Goal: Find specific page/section: Find specific page/section

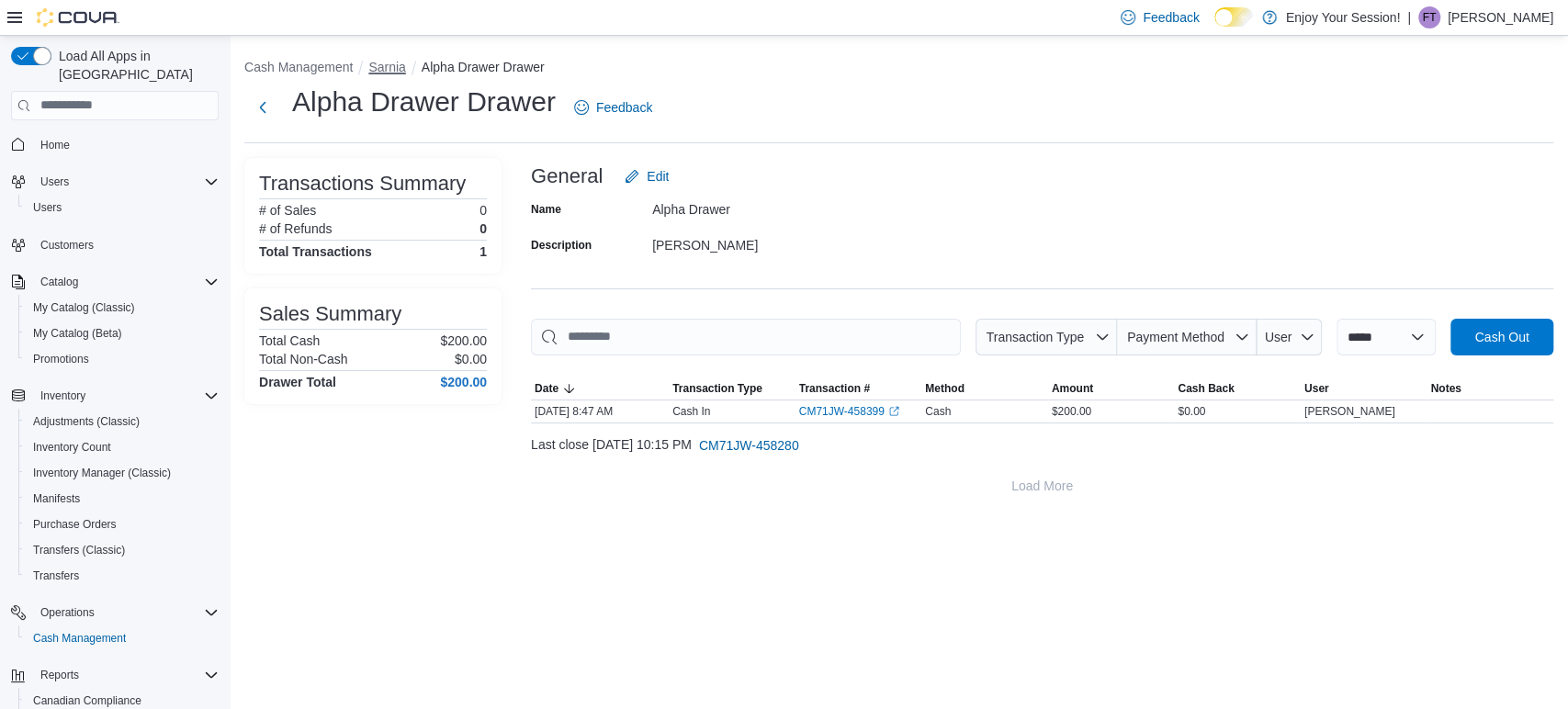
click at [369, 66] on button "Sarnia" at bounding box center [386, 67] width 36 height 15
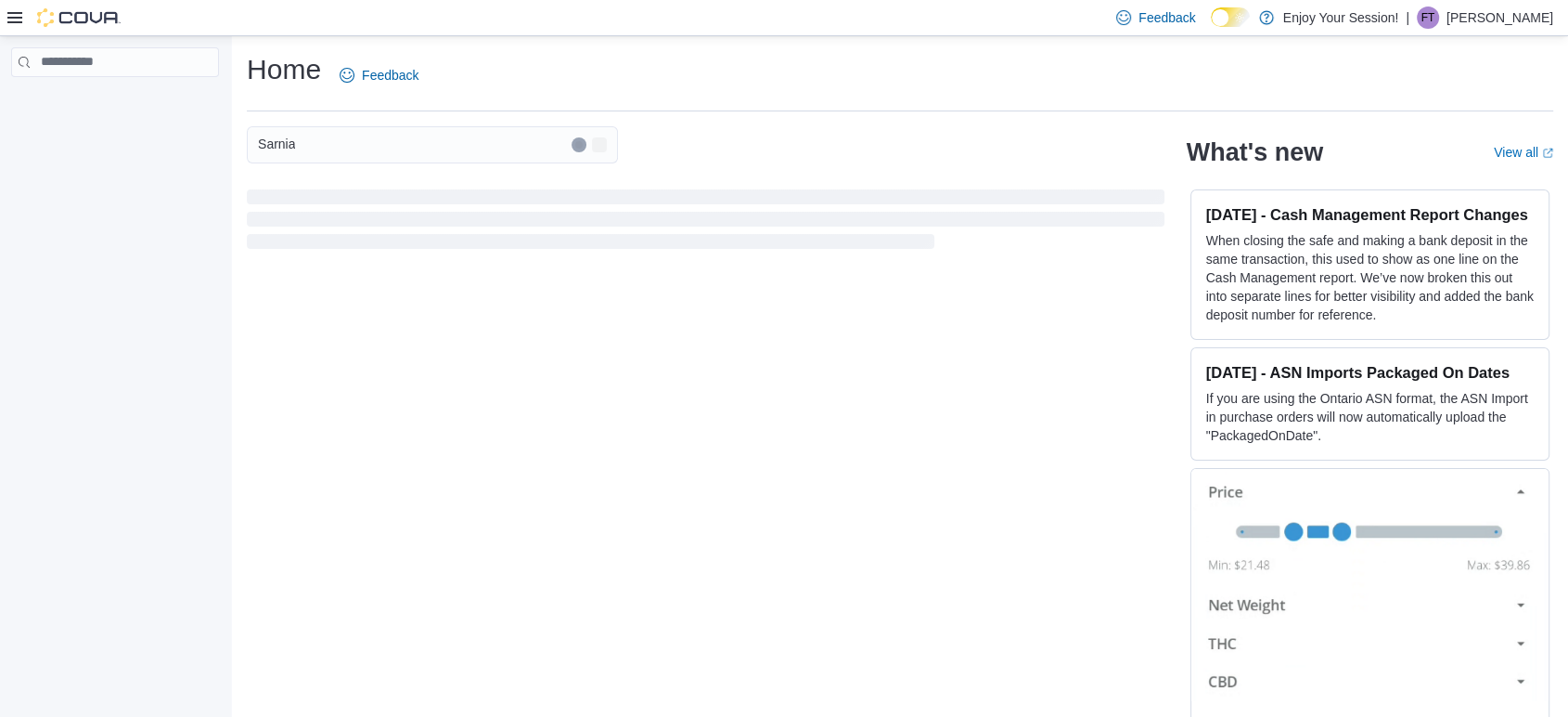
scroll to position [21, 0]
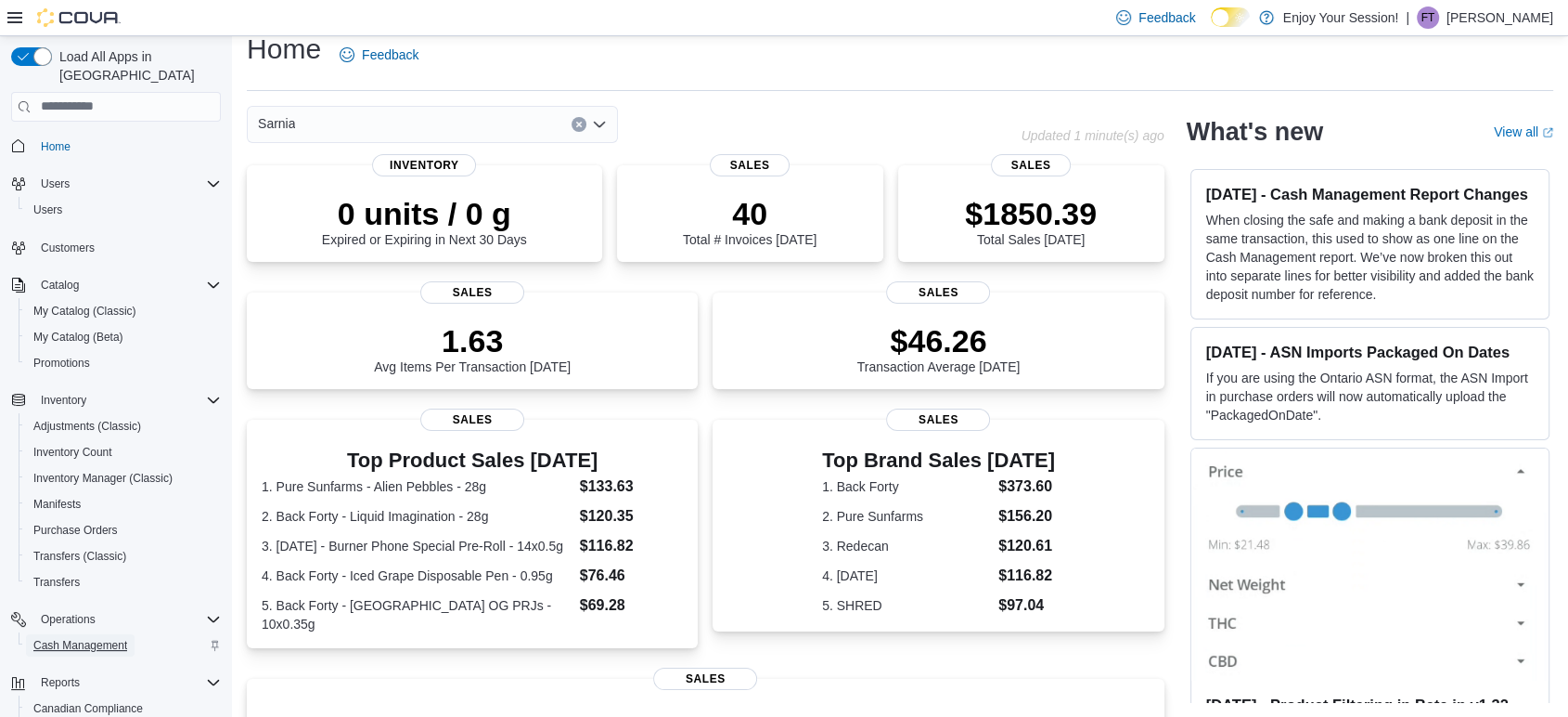
click at [116, 638] on span "Cash Management" at bounding box center [79, 645] width 93 height 15
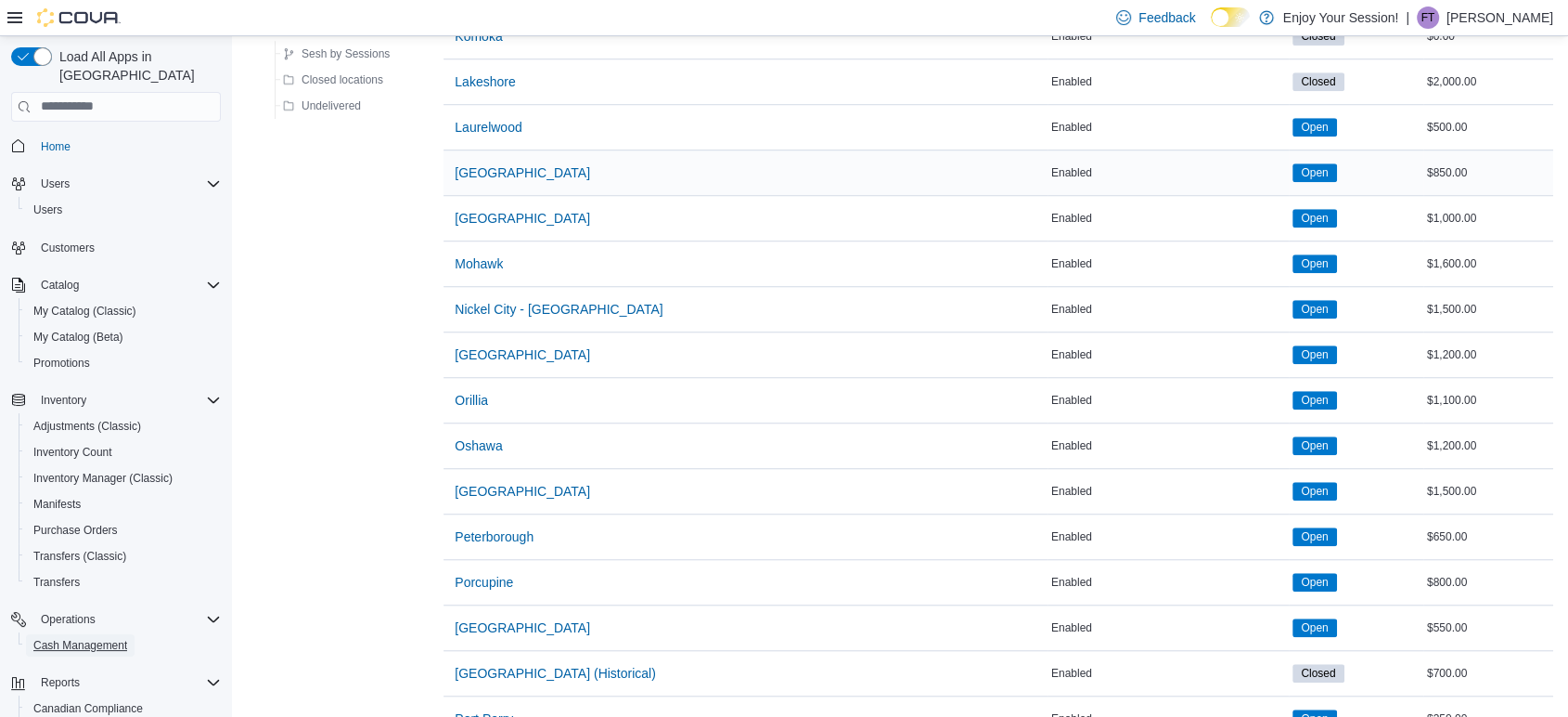
scroll to position [1650, 0]
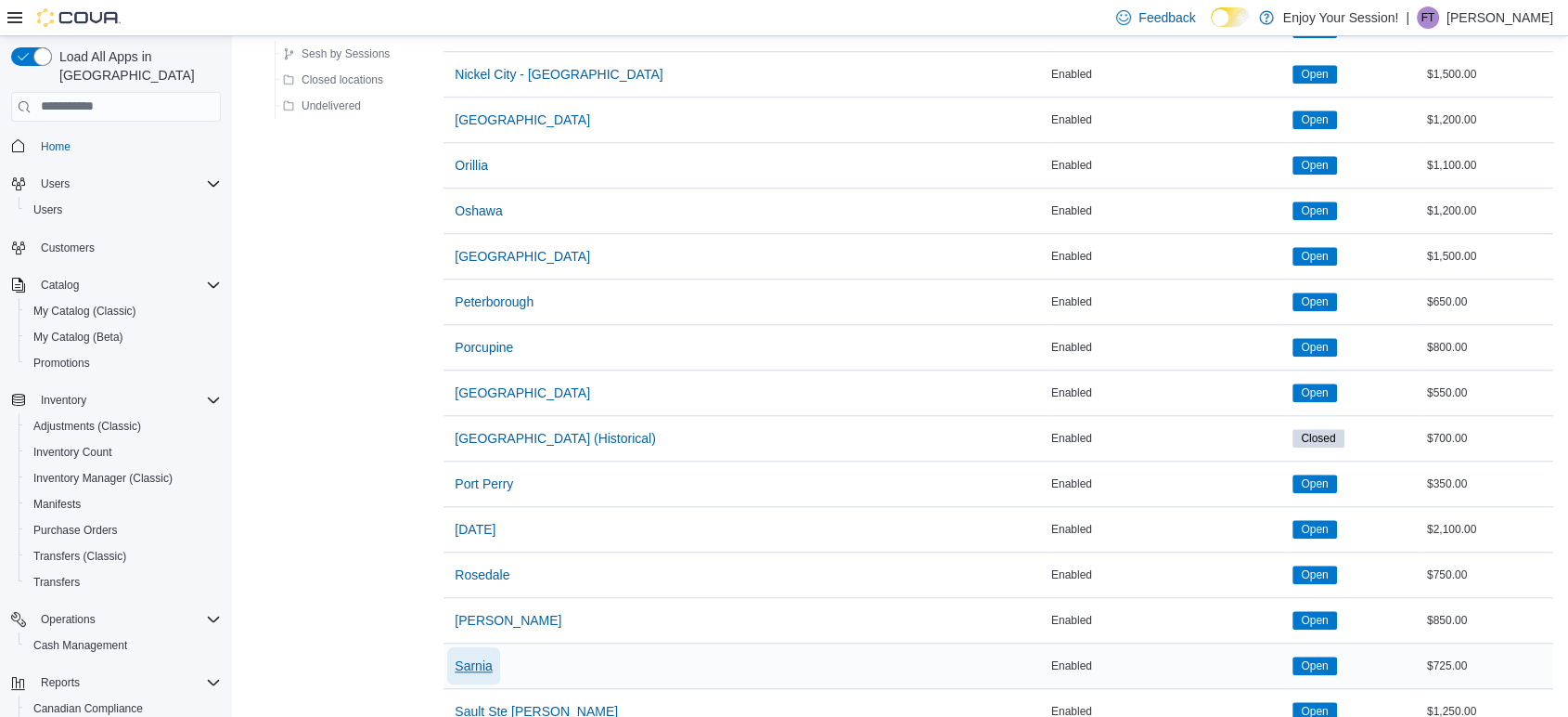
click at [490, 659] on span "Sarnia" at bounding box center [473, 665] width 37 height 19
